Goal: Information Seeking & Learning: Learn about a topic

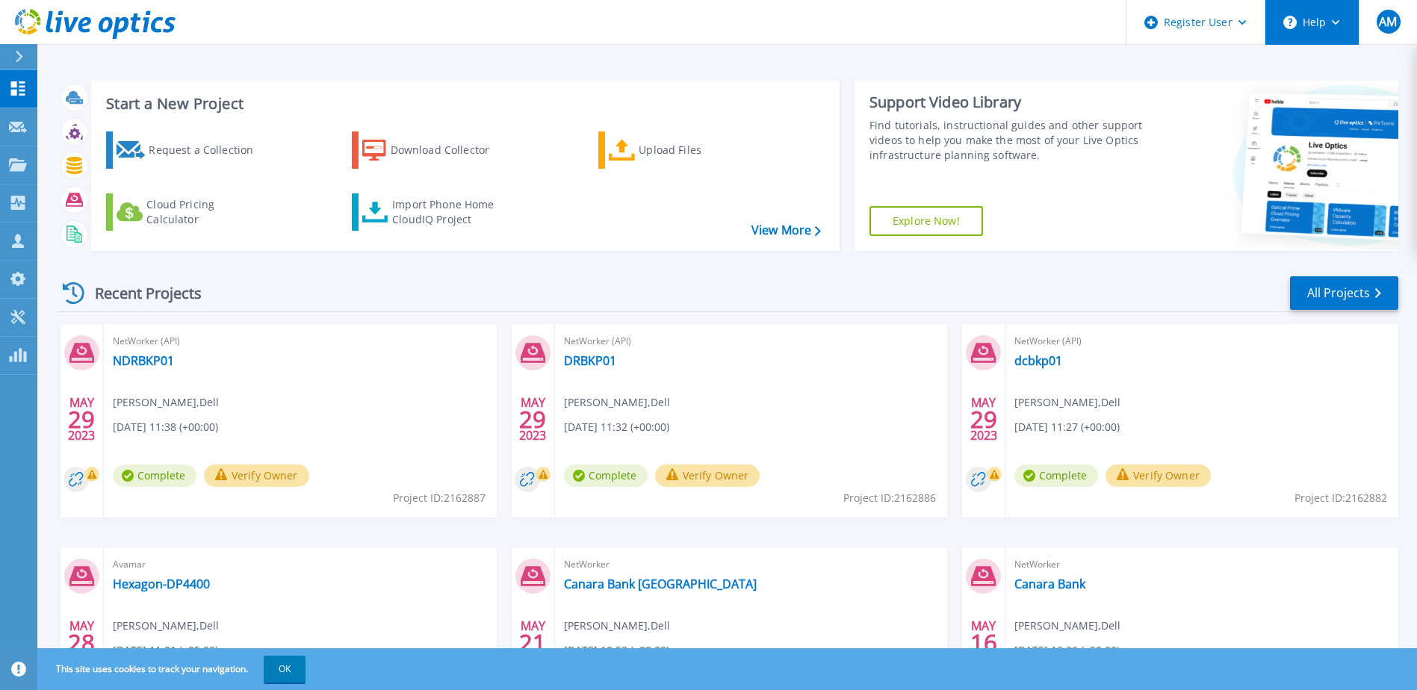
click at [1334, 27] on button "Help" at bounding box center [1311, 22] width 93 height 45
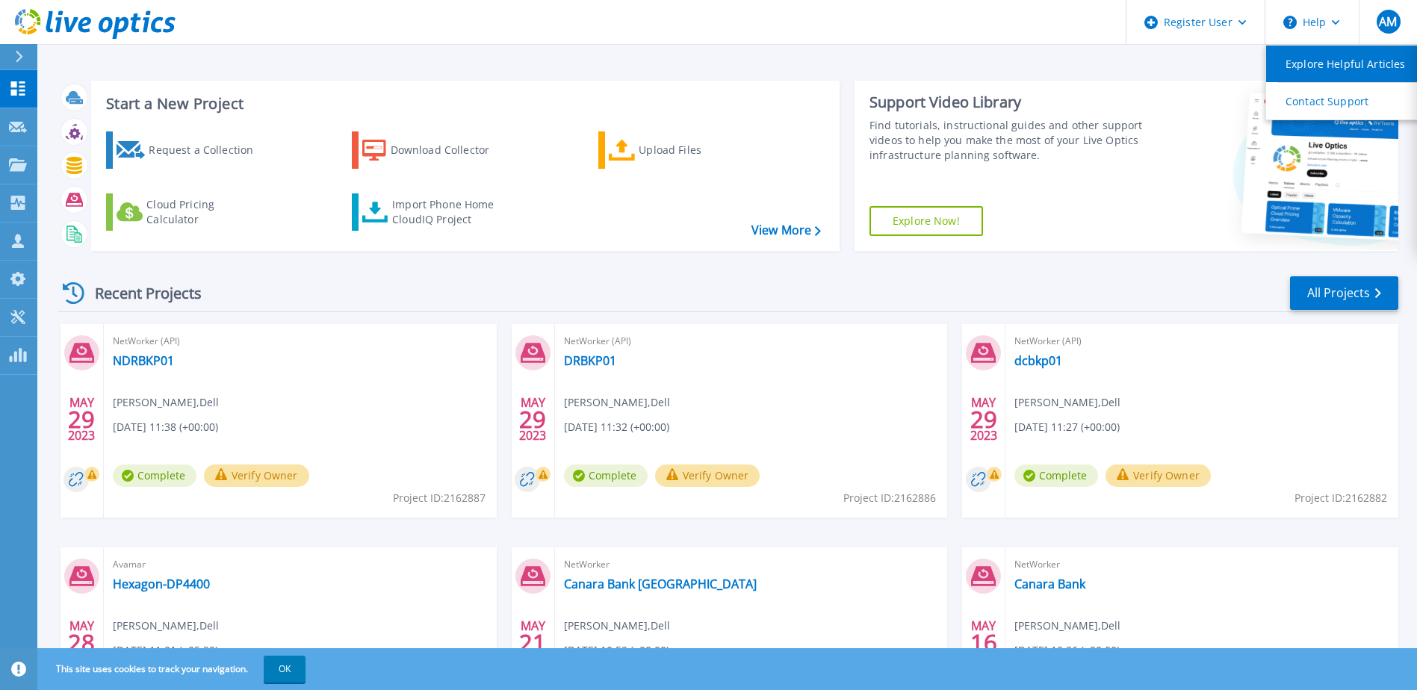
click at [1347, 72] on link "Explore Helpful Articles" at bounding box center [1349, 64] width 167 height 37
click at [1328, 13] on button "Help" at bounding box center [1311, 22] width 93 height 45
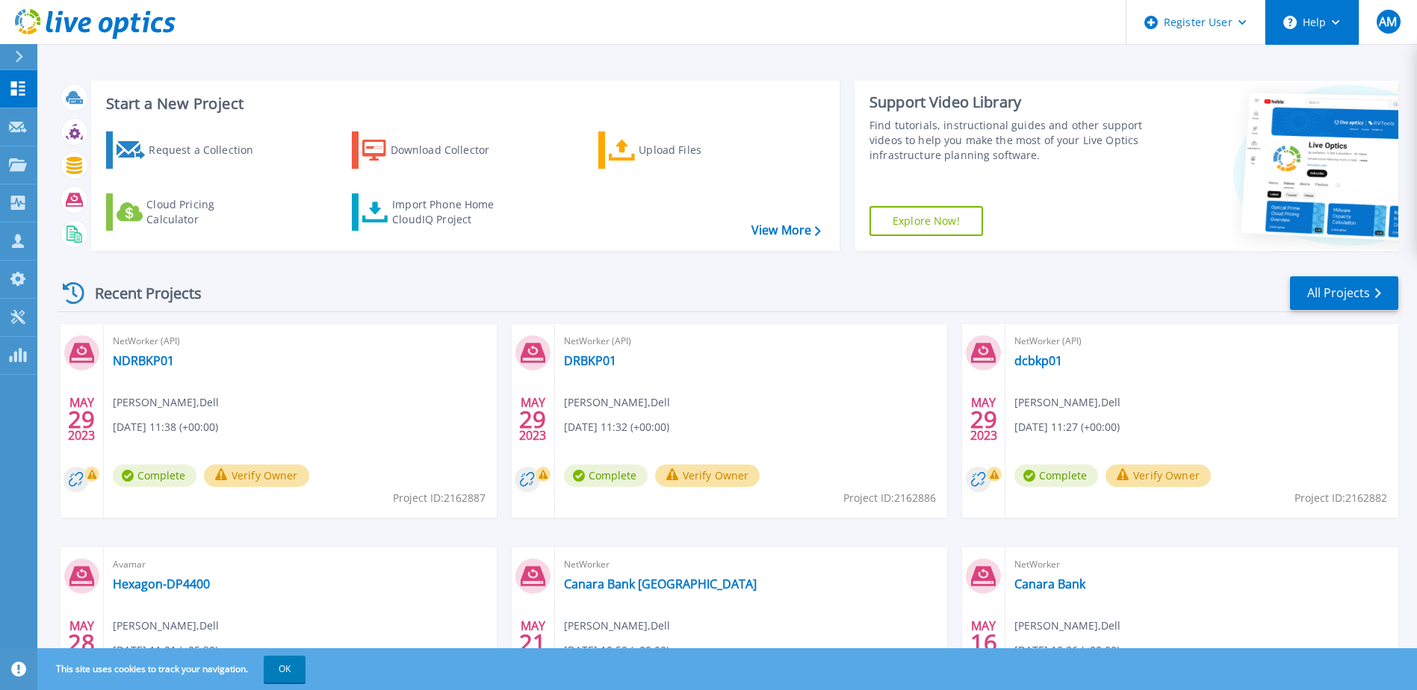
click at [1340, 10] on button "Help" at bounding box center [1311, 22] width 93 height 45
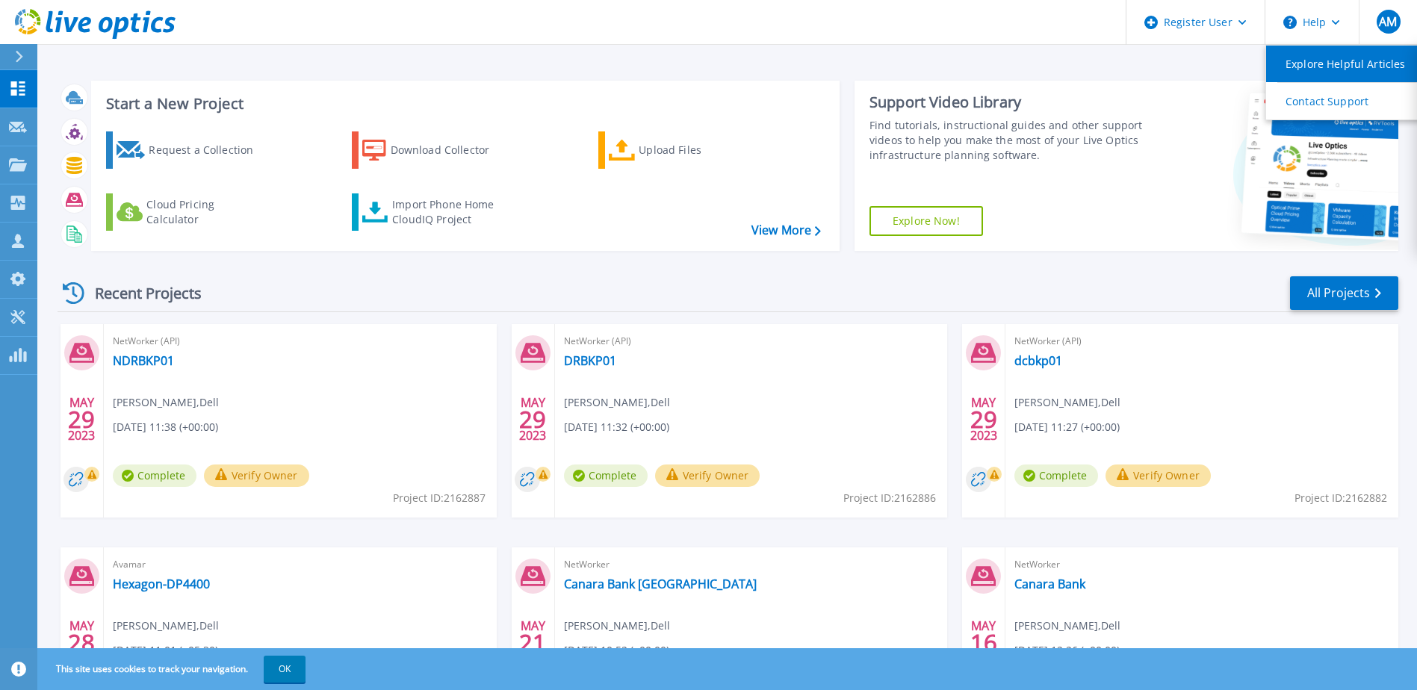
click at [1296, 68] on link "Explore Helpful Articles" at bounding box center [1349, 64] width 167 height 37
click at [815, 234] on icon at bounding box center [818, 231] width 6 height 10
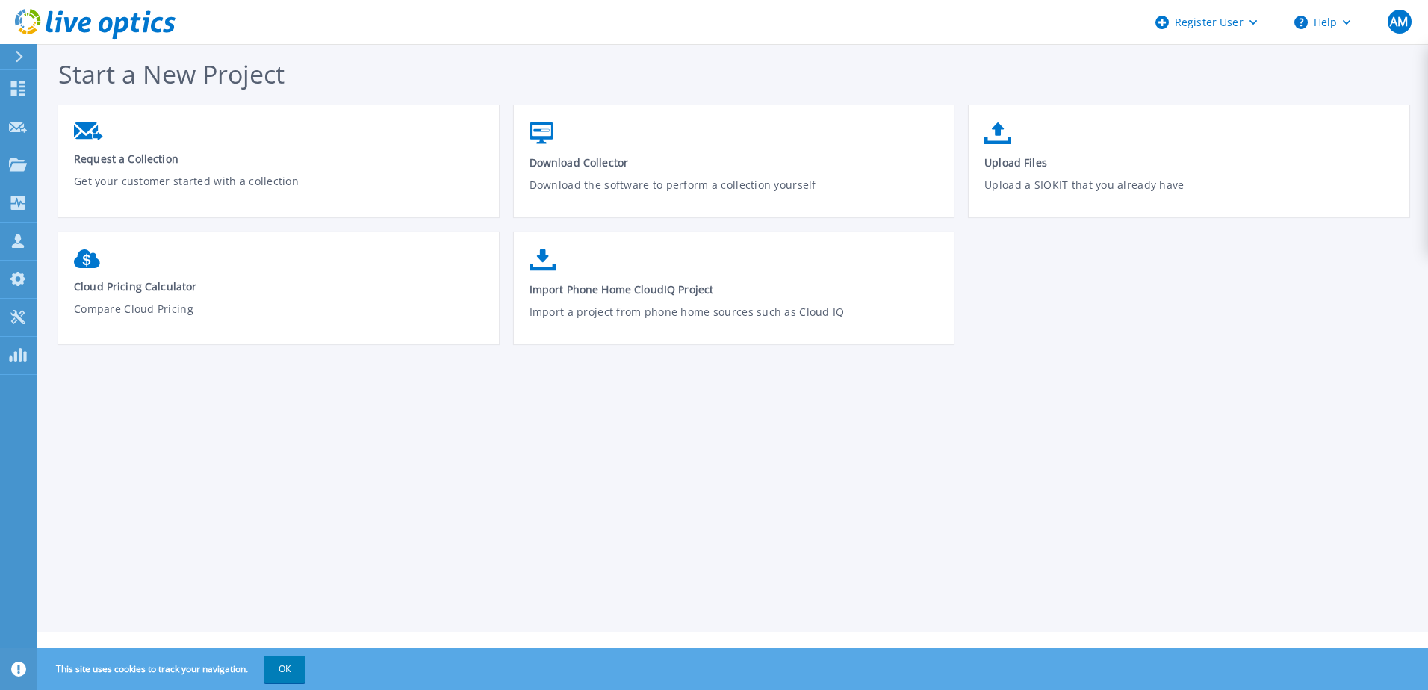
click at [26, 59] on div at bounding box center [25, 56] width 24 height 25
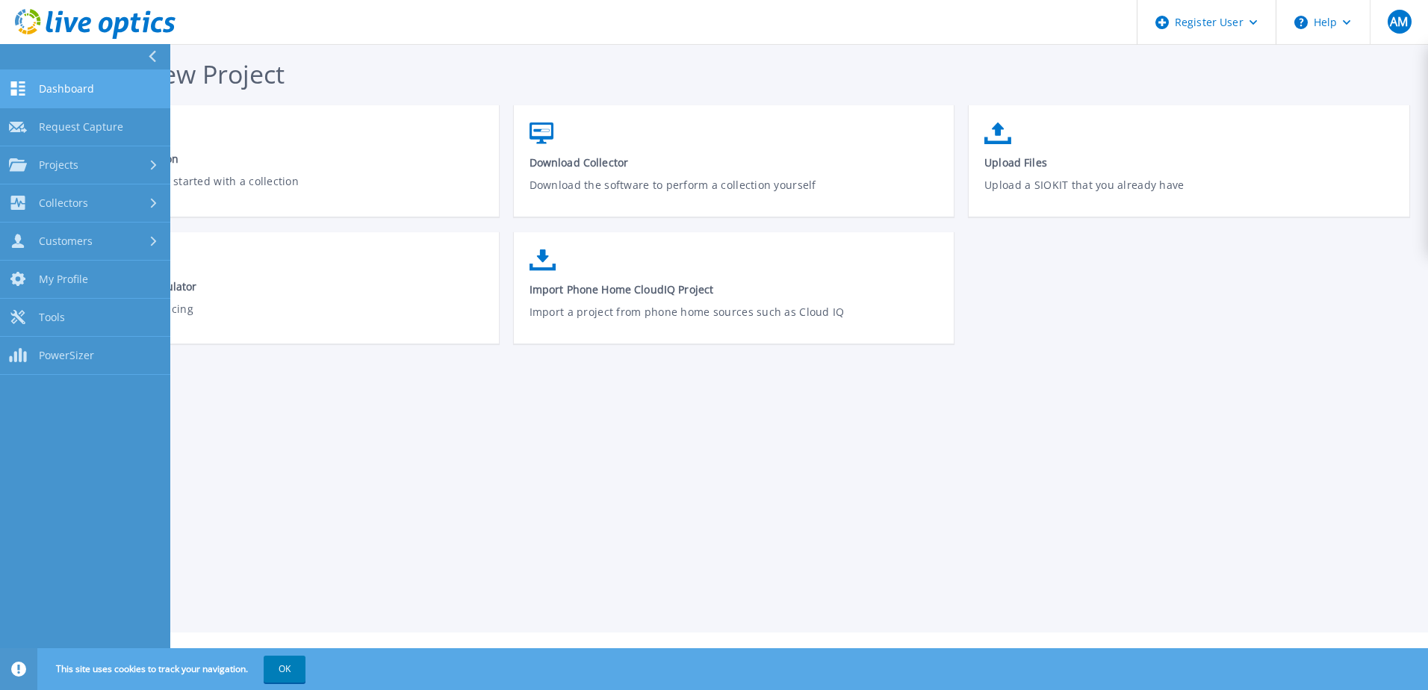
click at [63, 93] on span "Dashboard" at bounding box center [66, 88] width 55 height 13
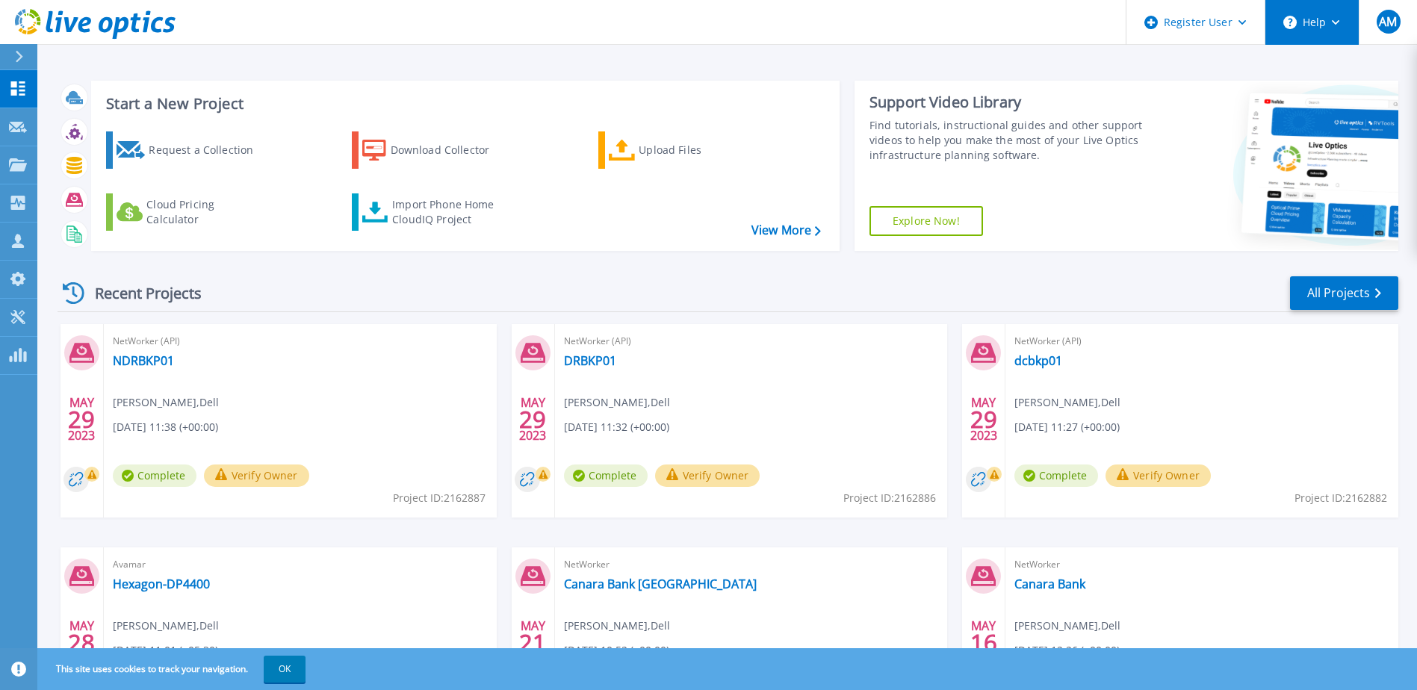
click at [1320, 19] on button "Help" at bounding box center [1311, 22] width 93 height 45
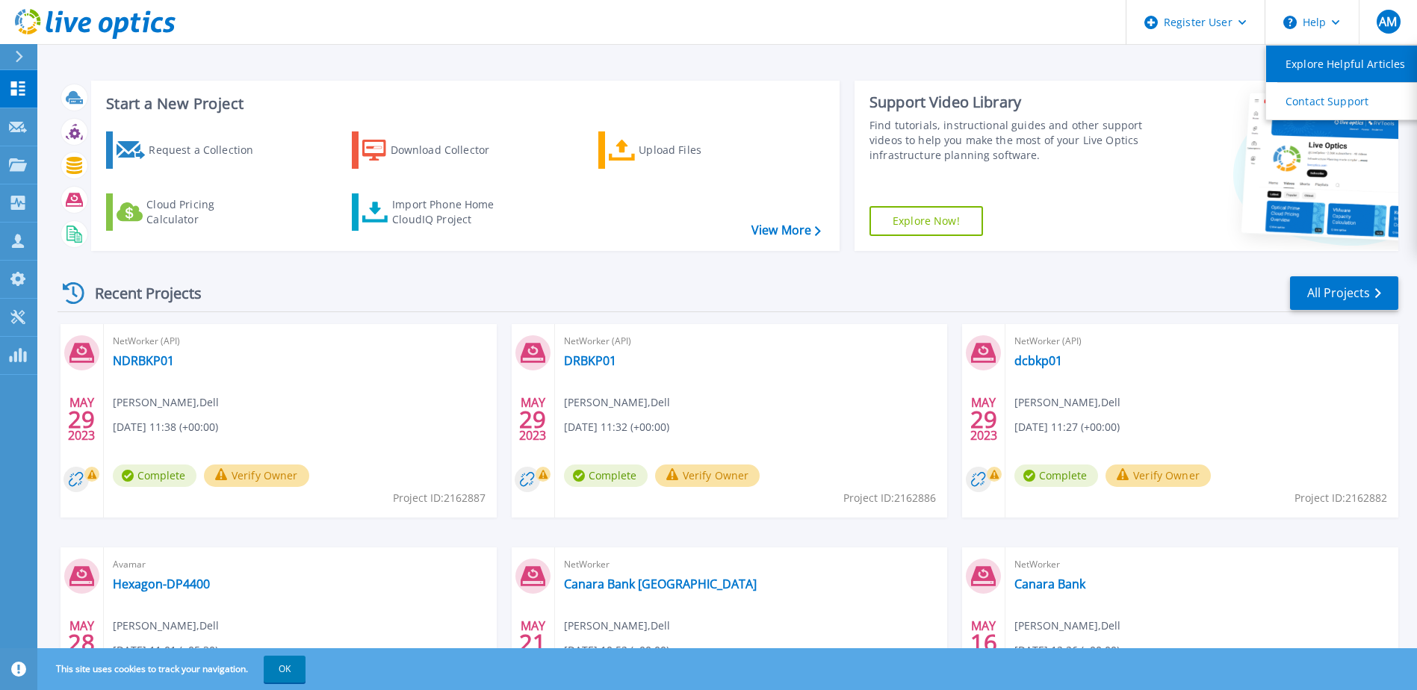
click at [1321, 55] on link "Explore Helpful Articles" at bounding box center [1349, 64] width 167 height 37
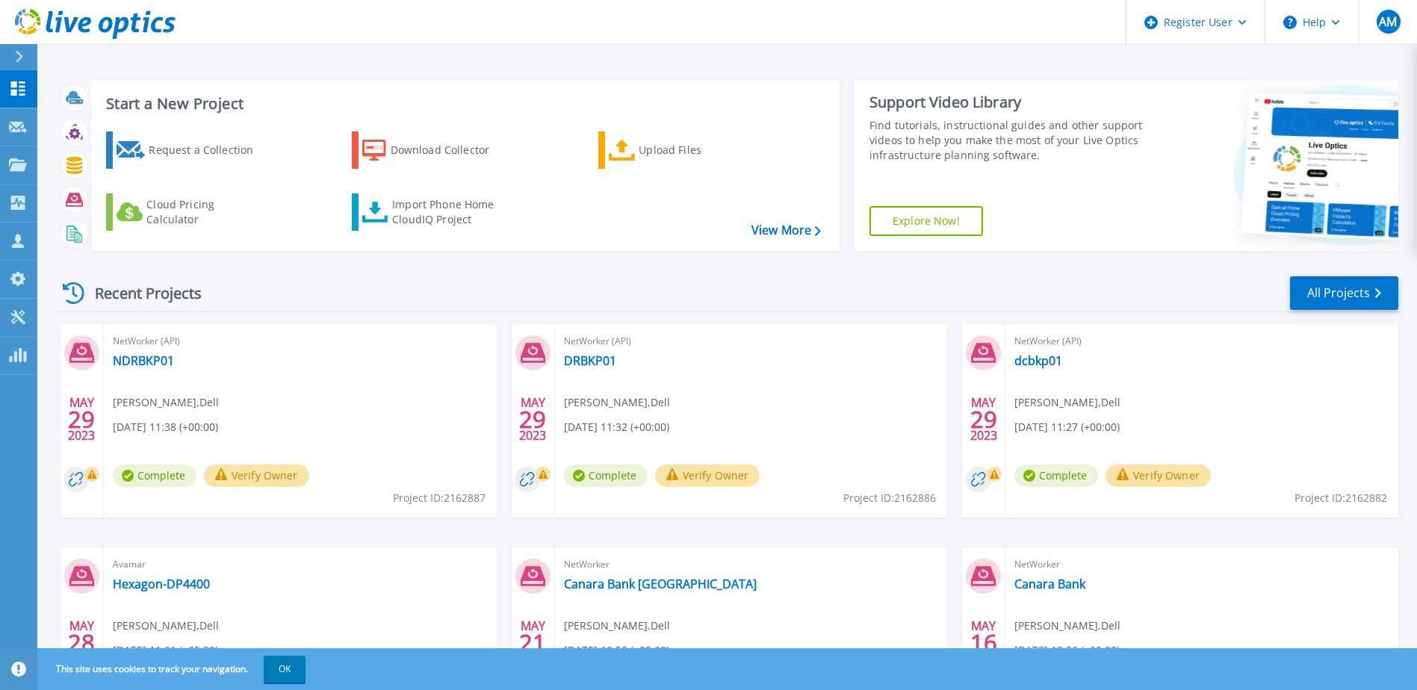
click at [892, 232] on link "Explore Now!" at bounding box center [926, 221] width 114 height 30
